Goal: Task Accomplishment & Management: Manage account settings

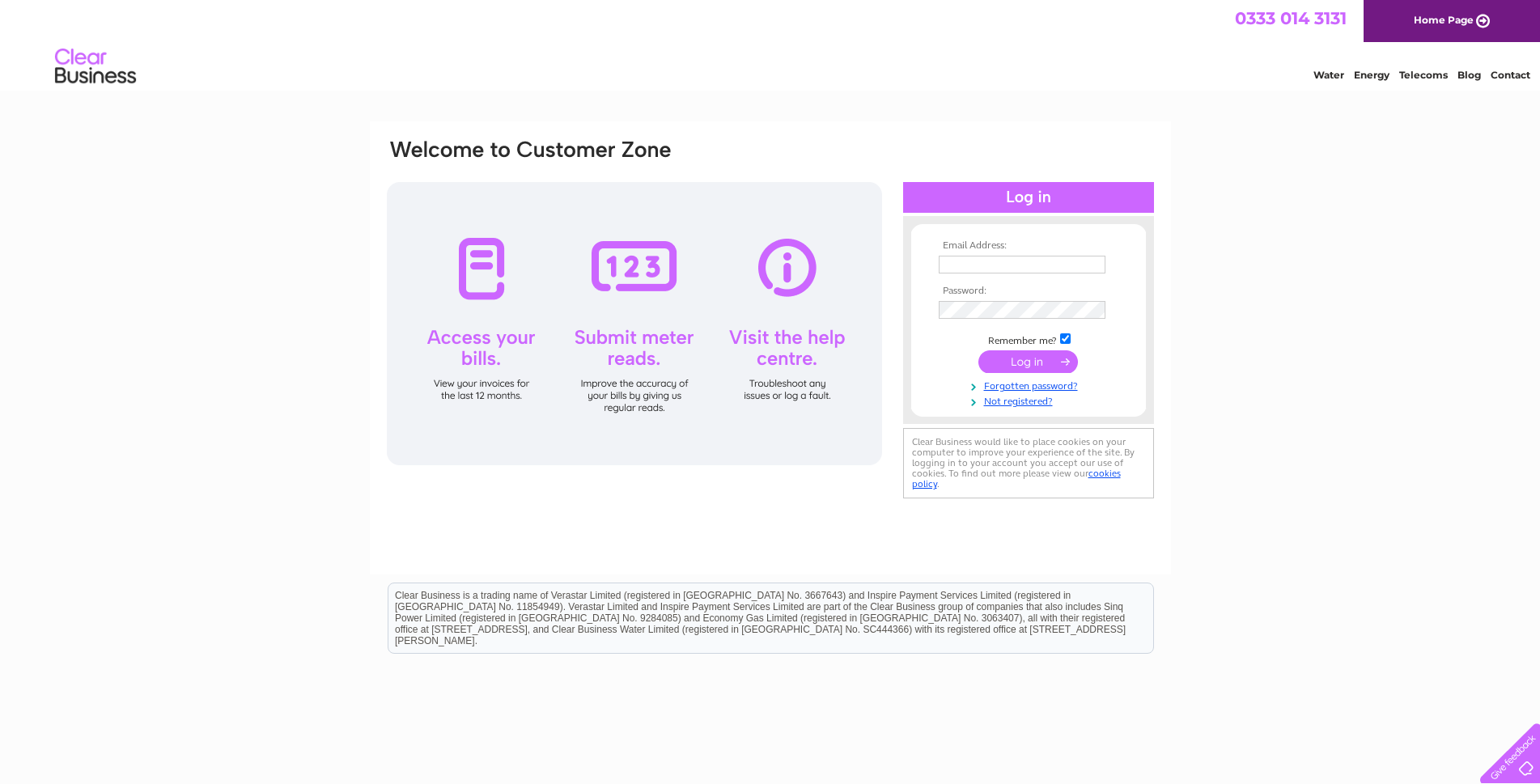
type input "waseem@apexhomes.biz"
click at [1000, 360] on input "submit" at bounding box center [1028, 361] width 99 height 23
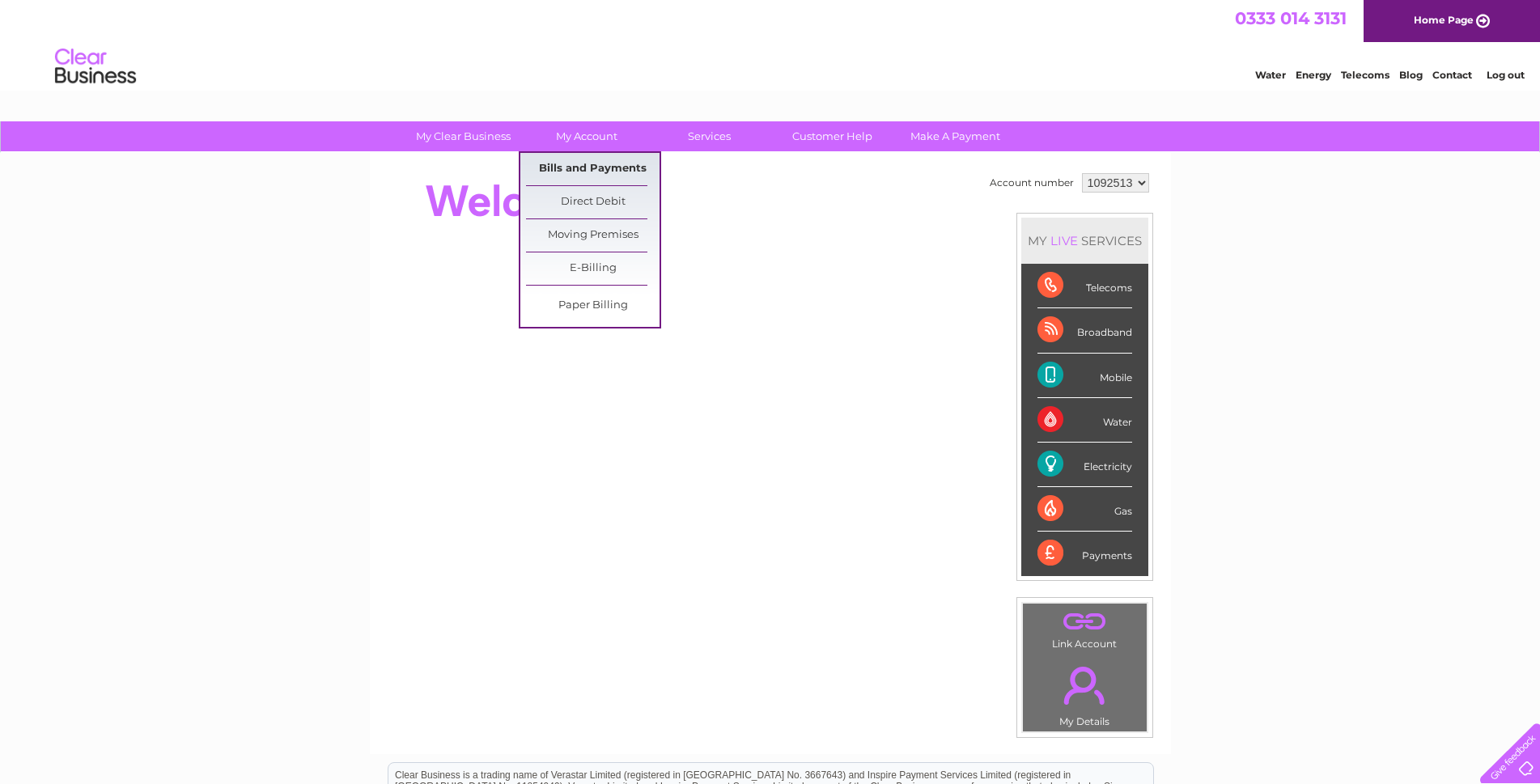
click at [613, 165] on link "Bills and Payments" at bounding box center [593, 169] width 134 height 33
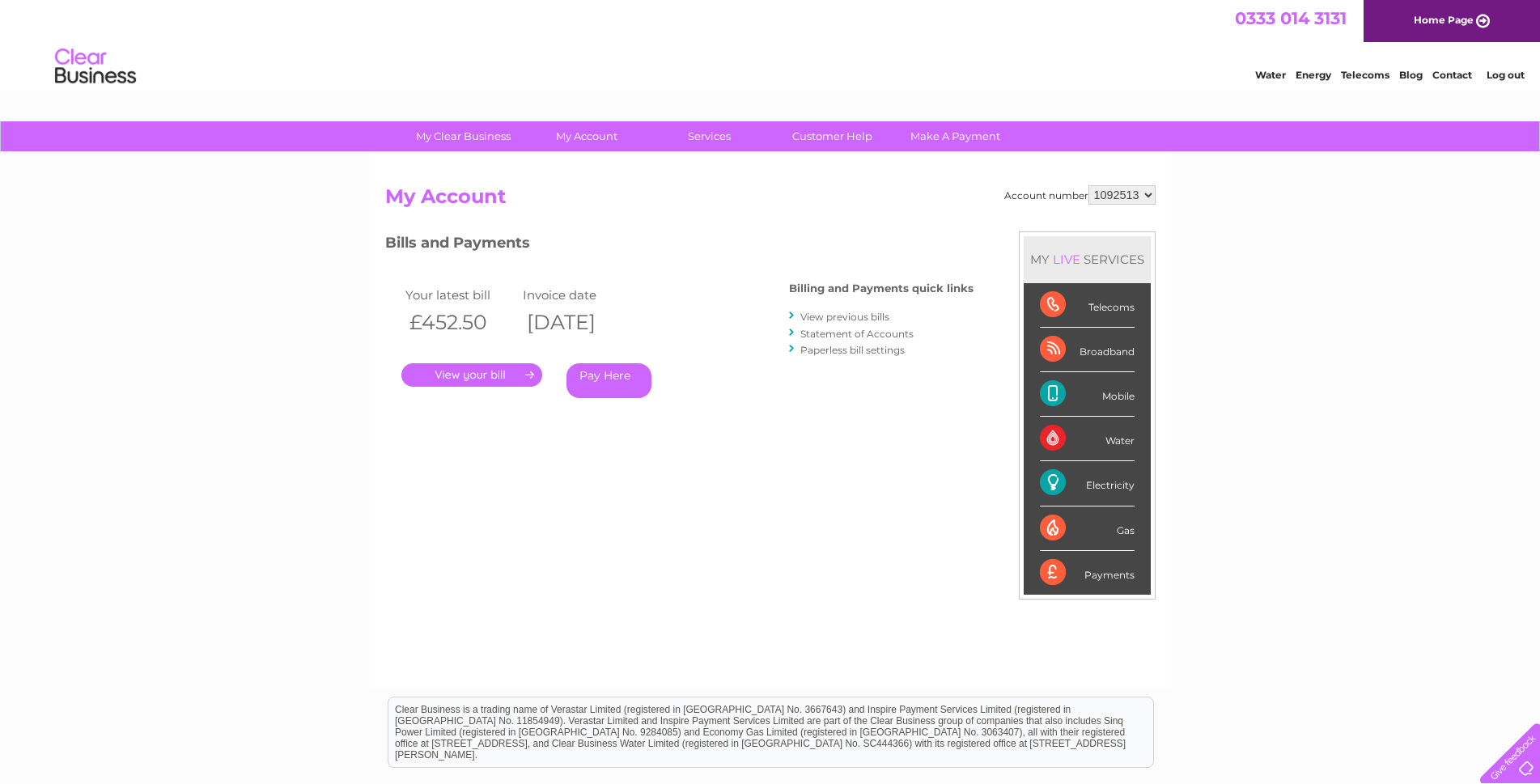
click at [494, 377] on link "." at bounding box center [472, 375] width 141 height 24
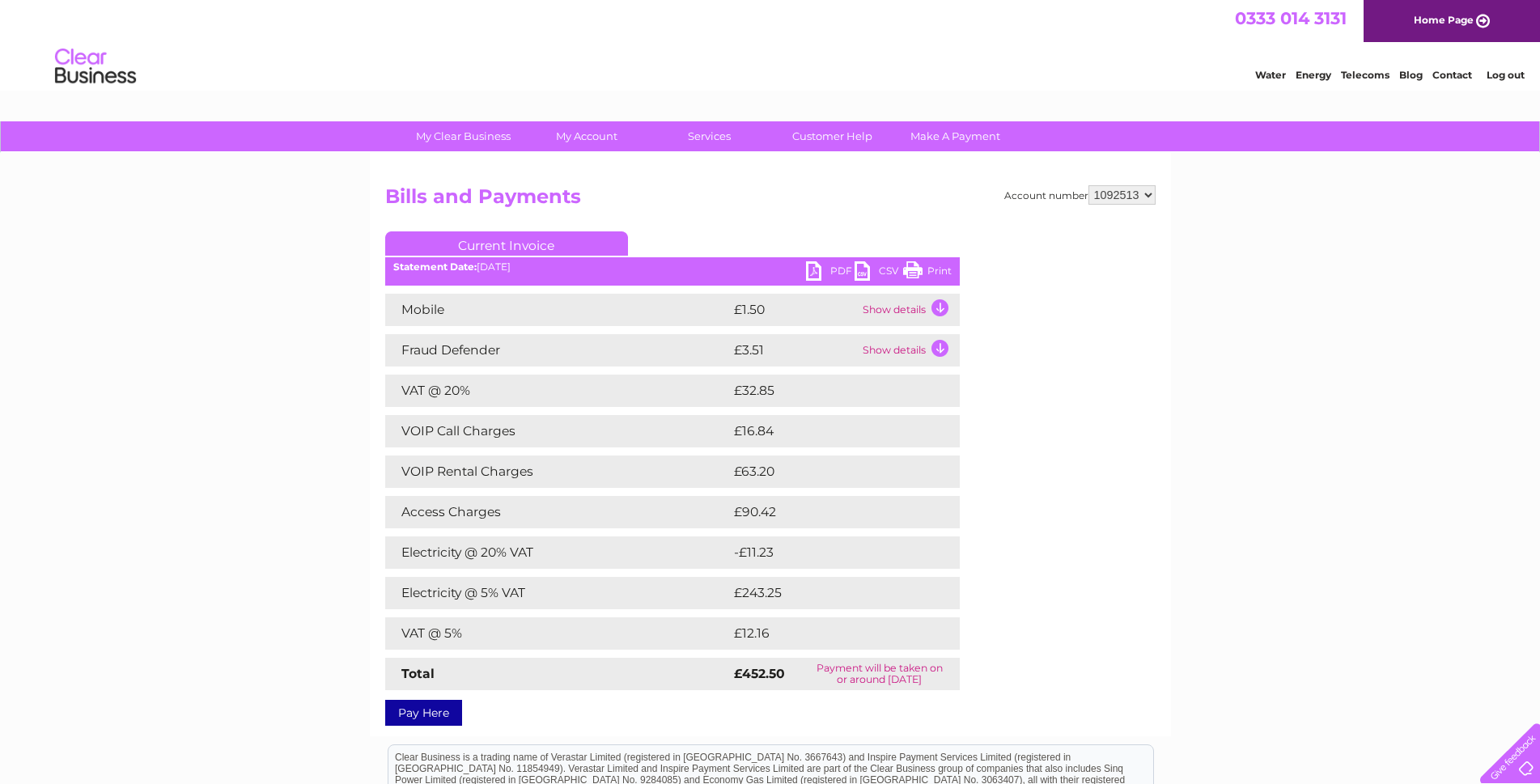
click at [820, 272] on link "PDF" at bounding box center [830, 272] width 49 height 24
click at [1511, 76] on link "Log out" at bounding box center [1506, 75] width 38 height 12
